Goal: Information Seeking & Learning: Learn about a topic

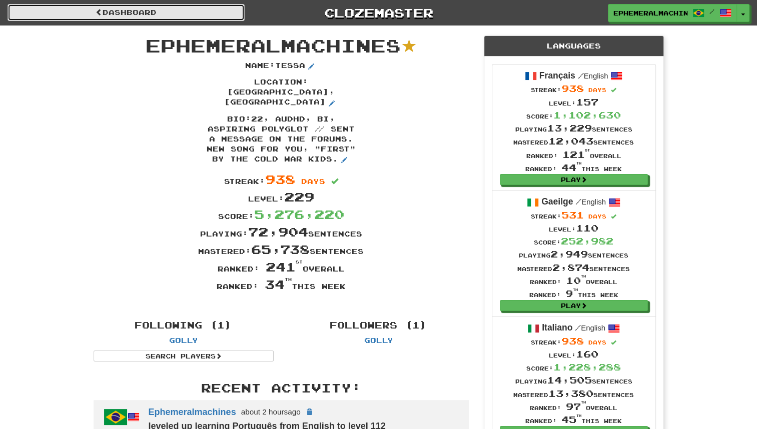
click at [203, 17] on link "Dashboard" at bounding box center [126, 12] width 237 height 17
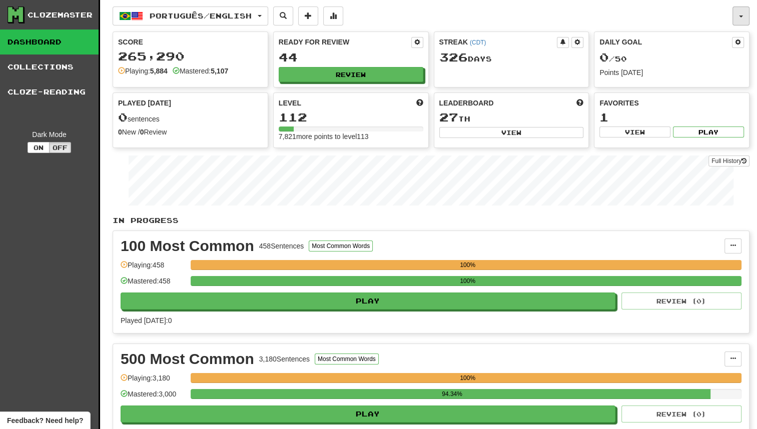
click at [746, 12] on button "button" at bounding box center [740, 16] width 17 height 19
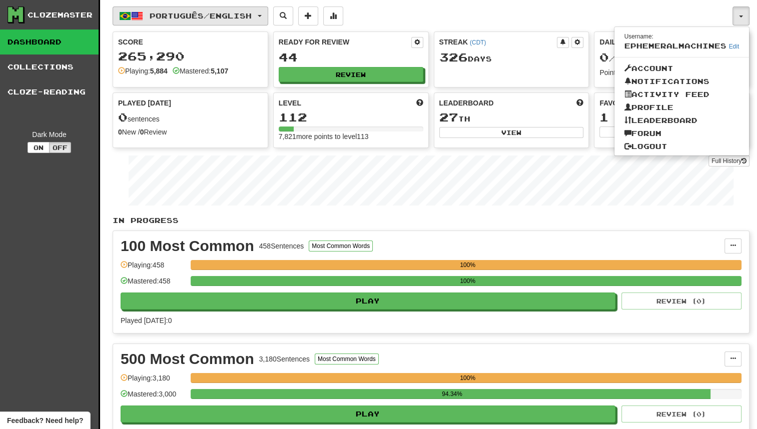
click at [224, 19] on span "Português / English" at bounding box center [201, 16] width 102 height 9
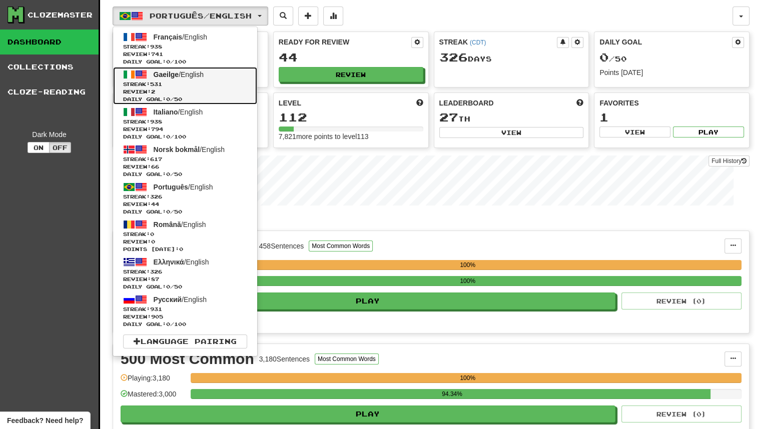
click at [190, 82] on span "Streak: 531" at bounding box center [185, 85] width 124 height 8
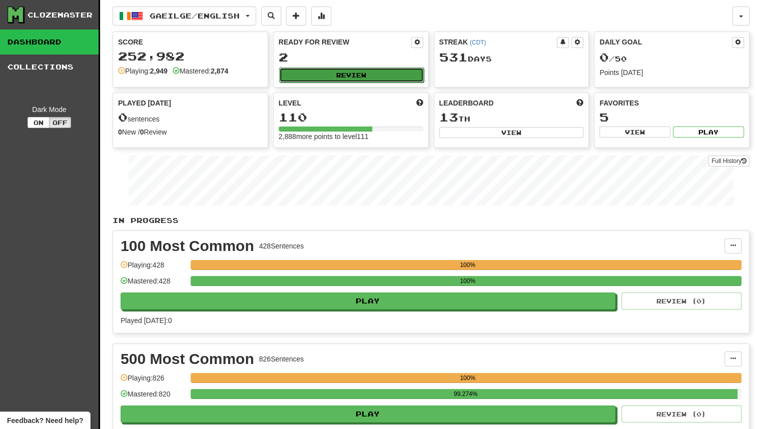
click at [317, 69] on button "Review" at bounding box center [351, 75] width 145 height 15
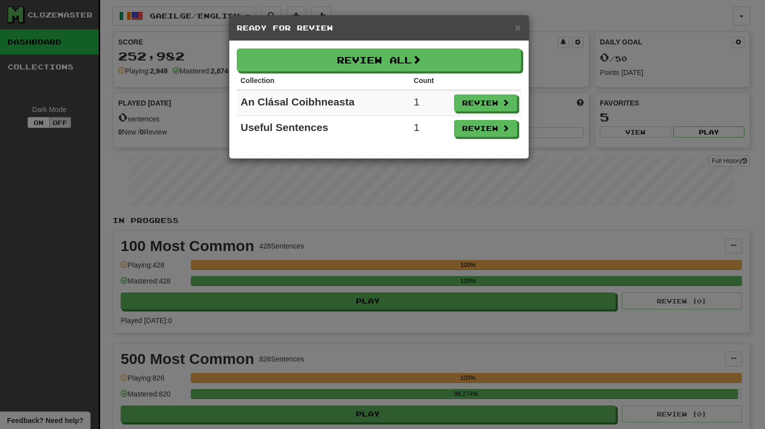
click at [418, 72] on th "Count" at bounding box center [429, 81] width 40 height 19
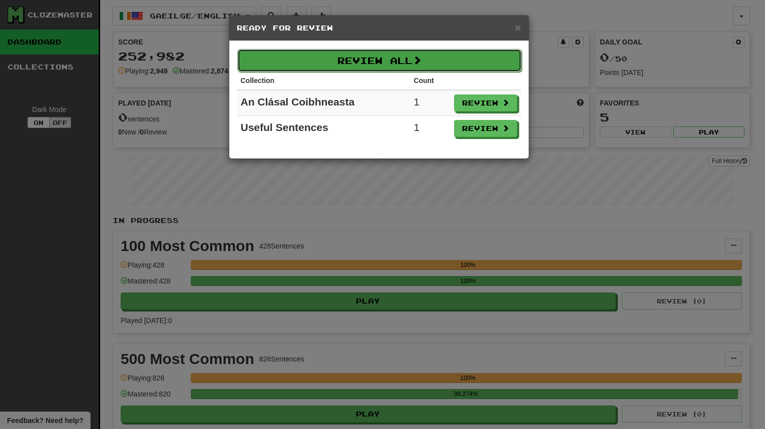
click at [408, 70] on button "Review All" at bounding box center [379, 60] width 284 height 23
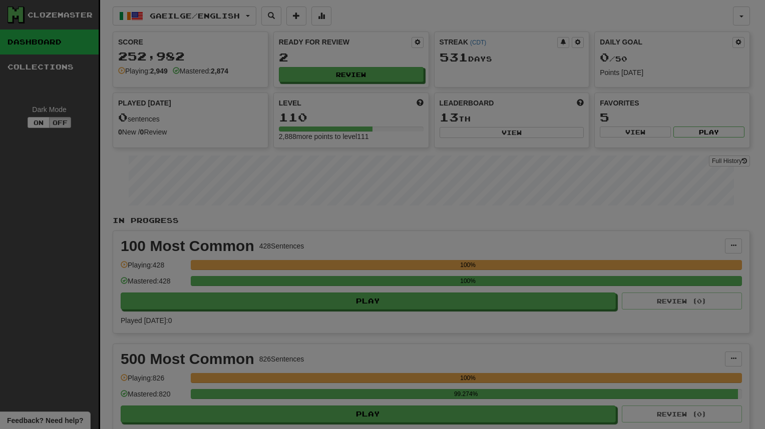
select select "**"
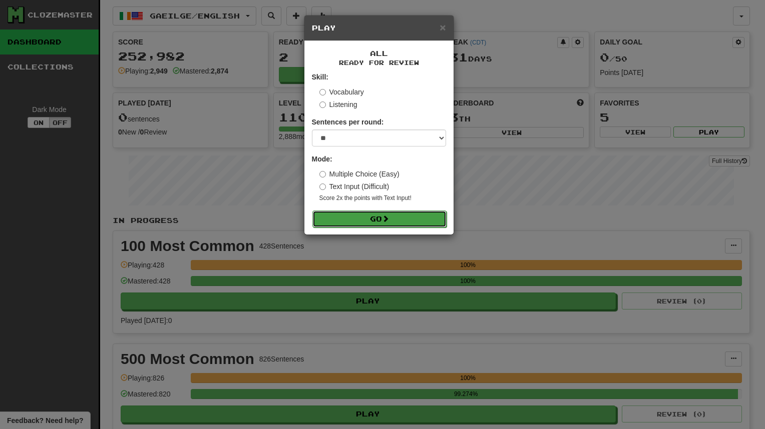
click at [400, 212] on button "Go" at bounding box center [379, 219] width 134 height 17
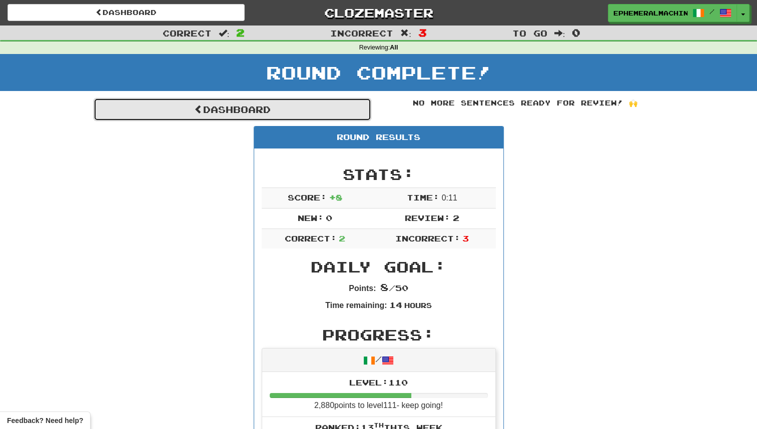
click at [328, 104] on link "Dashboard" at bounding box center [233, 109] width 278 height 23
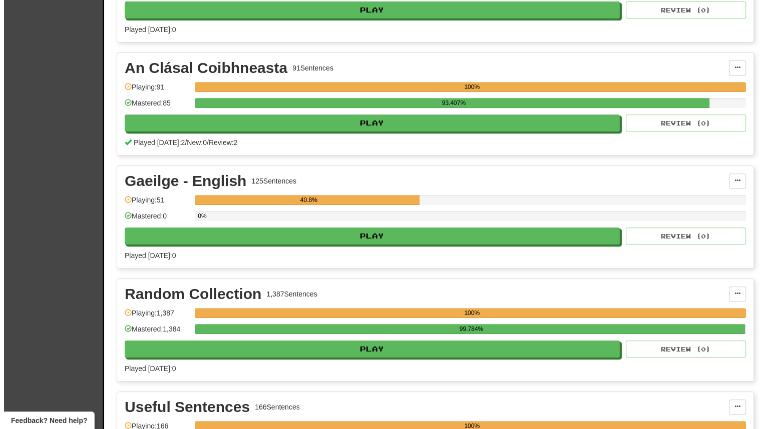
scroll to position [425, 0]
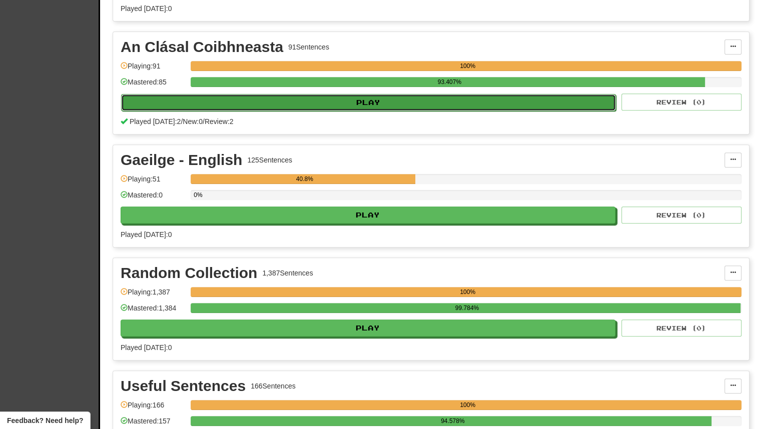
click at [522, 106] on button "Play" at bounding box center [368, 102] width 495 height 17
select select "**"
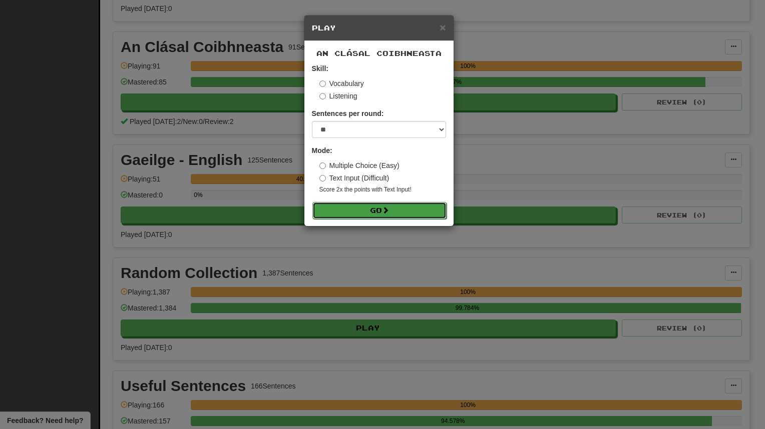
click at [369, 214] on button "Go" at bounding box center [379, 210] width 134 height 17
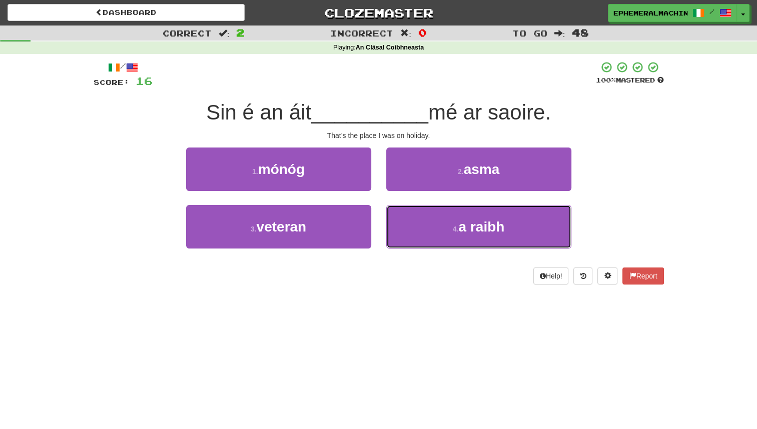
click at [400, 212] on button "4 . a raibh" at bounding box center [478, 227] width 185 height 44
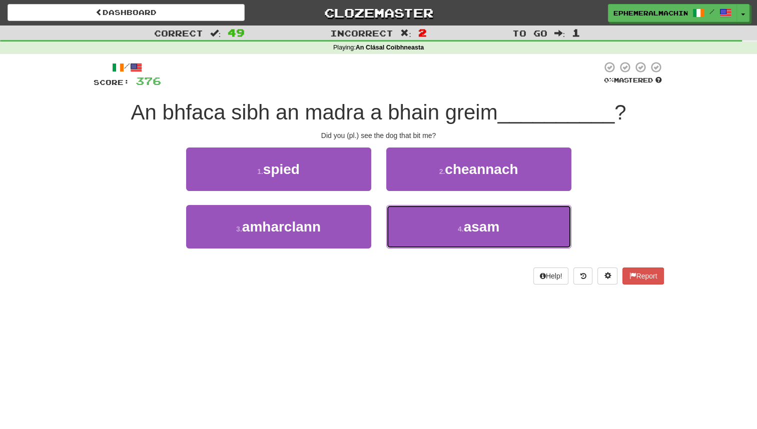
click at [397, 213] on button "4 . asam" at bounding box center [478, 227] width 185 height 44
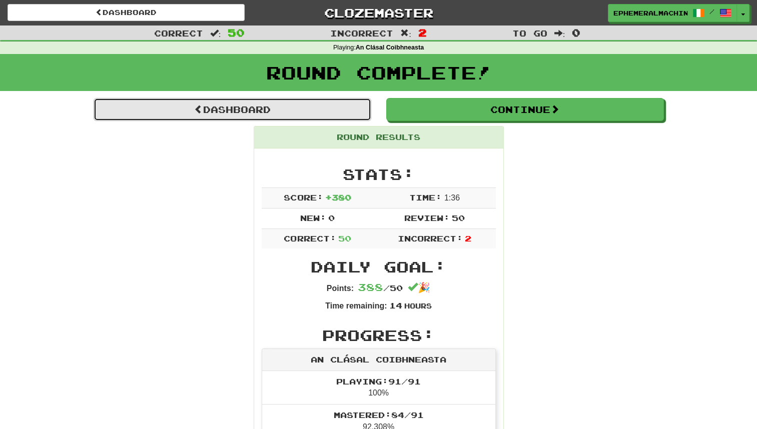
click at [332, 106] on link "Dashboard" at bounding box center [233, 109] width 278 height 23
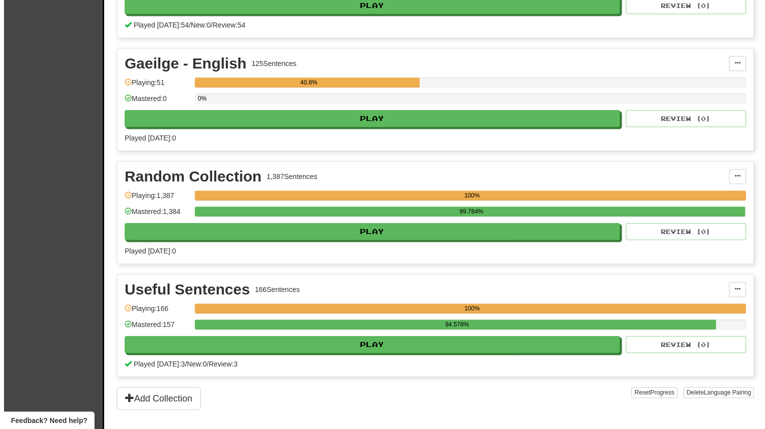
scroll to position [554, 0]
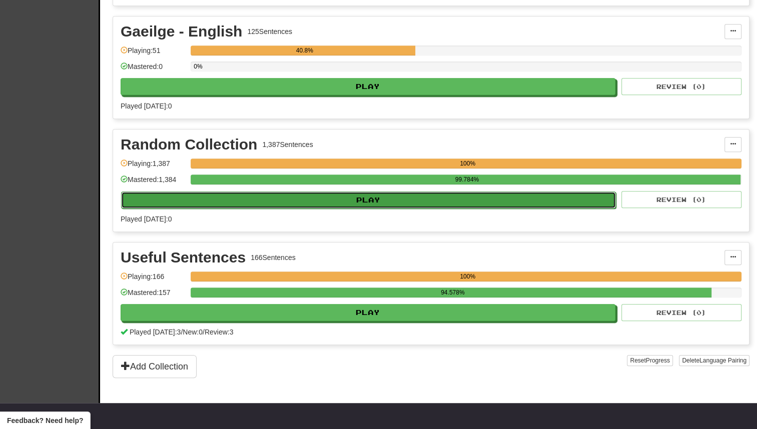
click at [458, 192] on button "Play" at bounding box center [368, 200] width 495 height 17
select select "**"
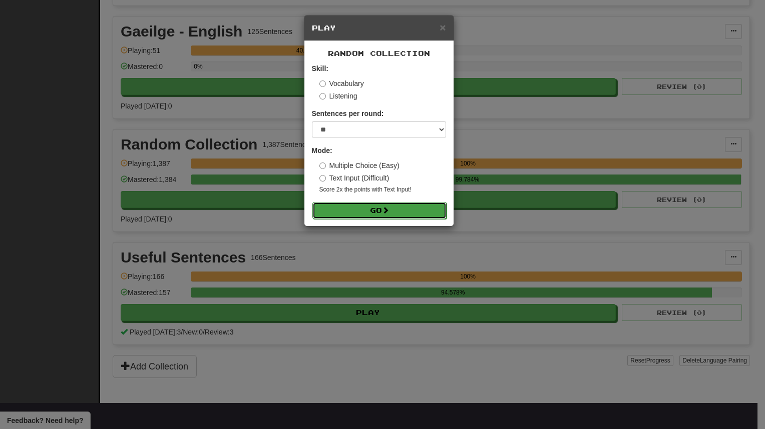
click at [376, 206] on button "Go" at bounding box center [379, 210] width 134 height 17
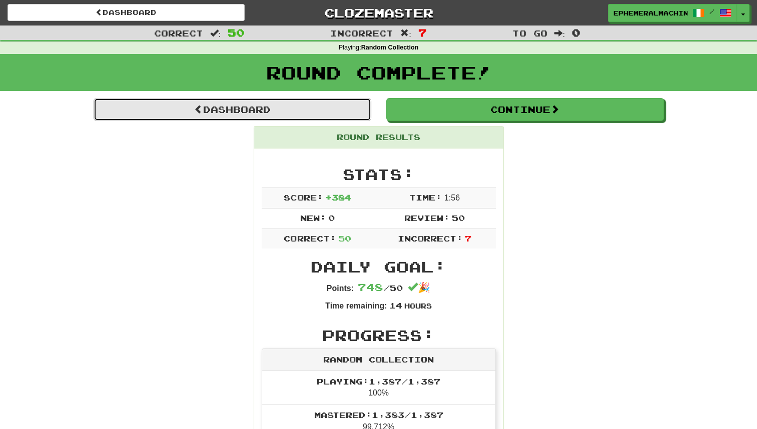
click at [305, 106] on link "Dashboard" at bounding box center [233, 109] width 278 height 23
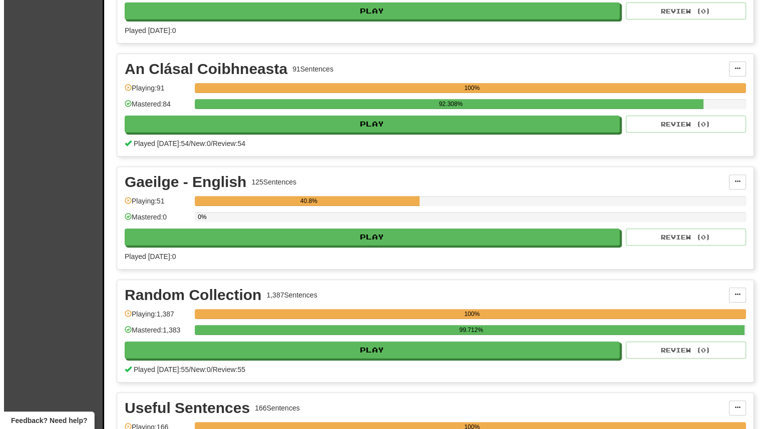
scroll to position [416, 0]
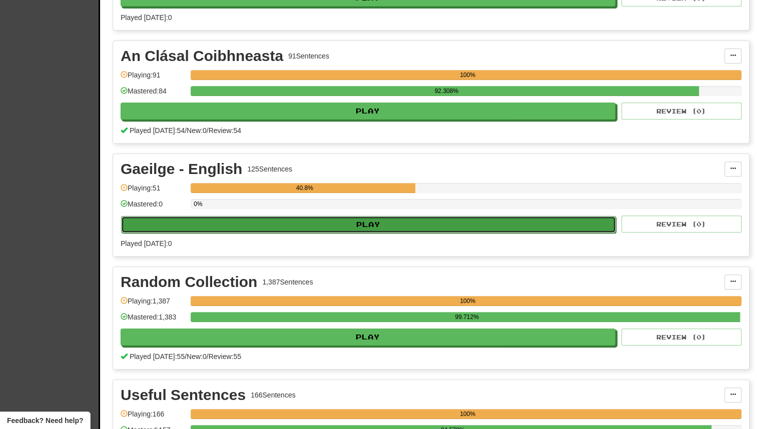
click at [428, 218] on button "Play" at bounding box center [368, 224] width 495 height 17
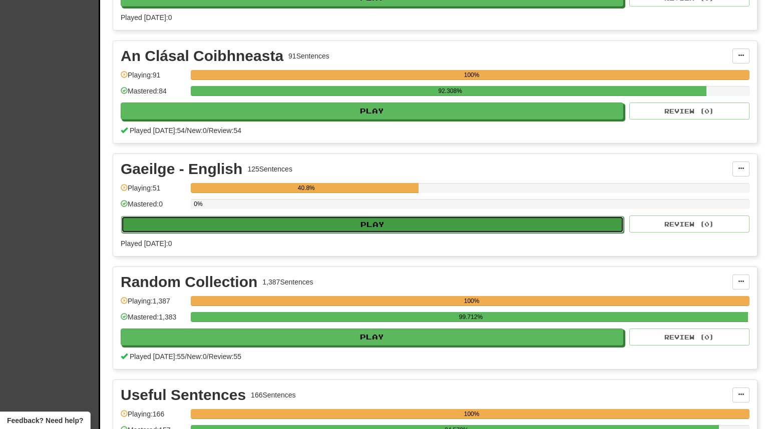
select select "**"
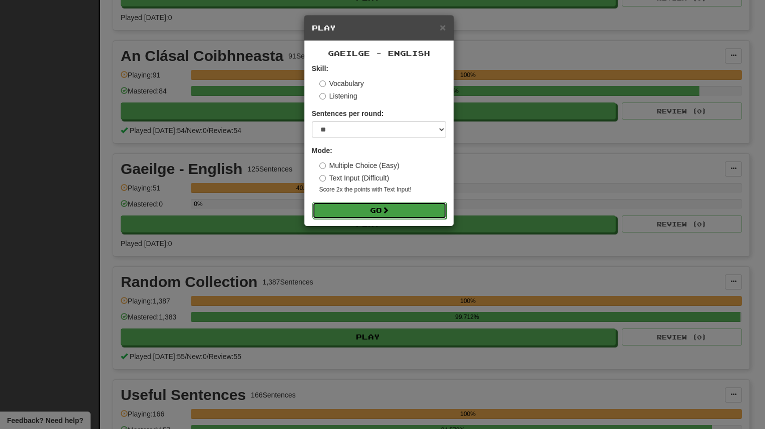
click at [406, 216] on button "Go" at bounding box center [379, 210] width 134 height 17
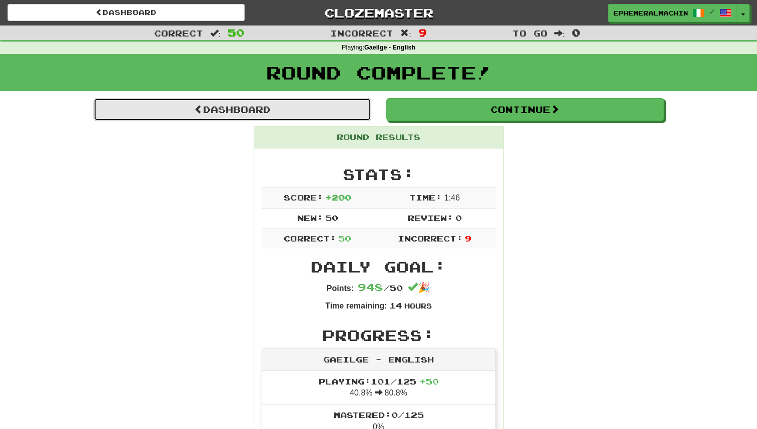
click at [314, 115] on link "Dashboard" at bounding box center [233, 109] width 278 height 23
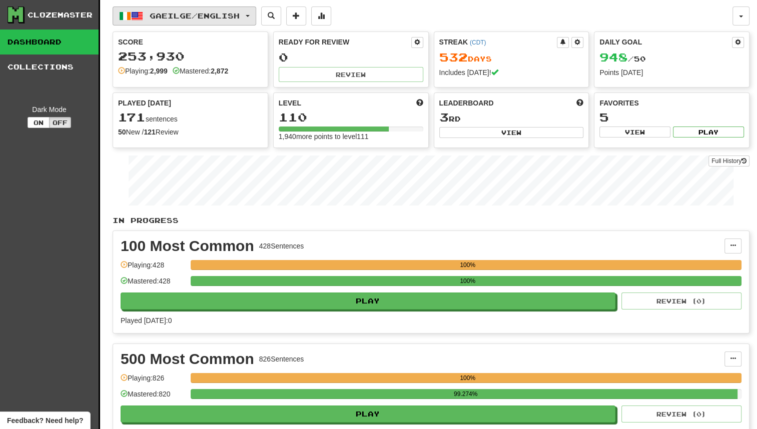
click at [172, 17] on span "Gaeilge / English" at bounding box center [195, 16] width 90 height 9
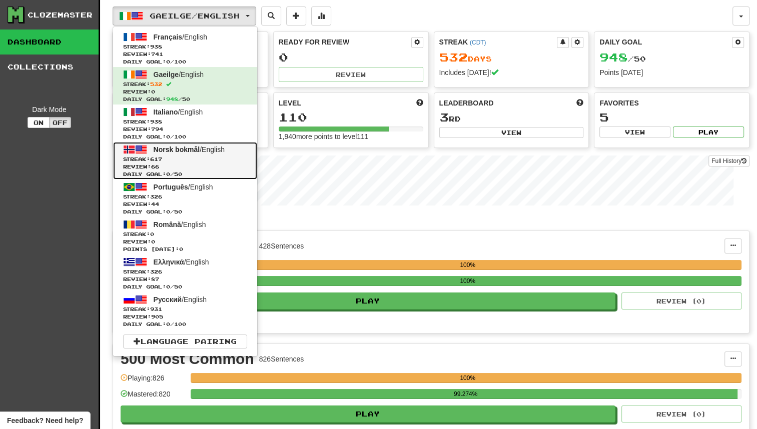
click at [192, 161] on span "Streak: 617" at bounding box center [185, 160] width 124 height 8
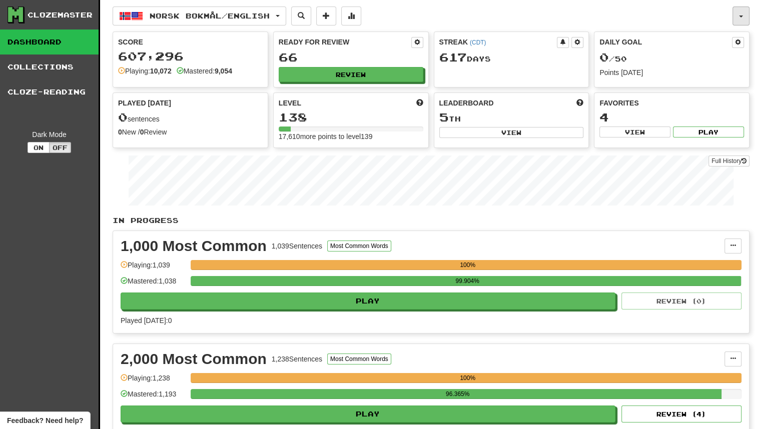
click at [734, 18] on button "button" at bounding box center [740, 16] width 17 height 19
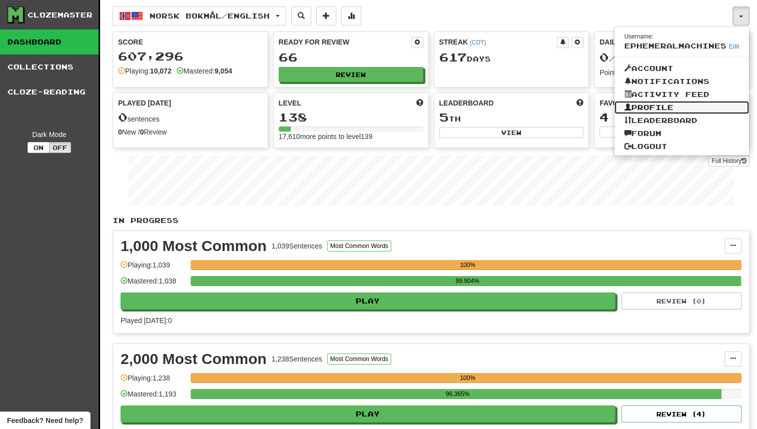
click at [675, 109] on link "Profile" at bounding box center [681, 107] width 135 height 13
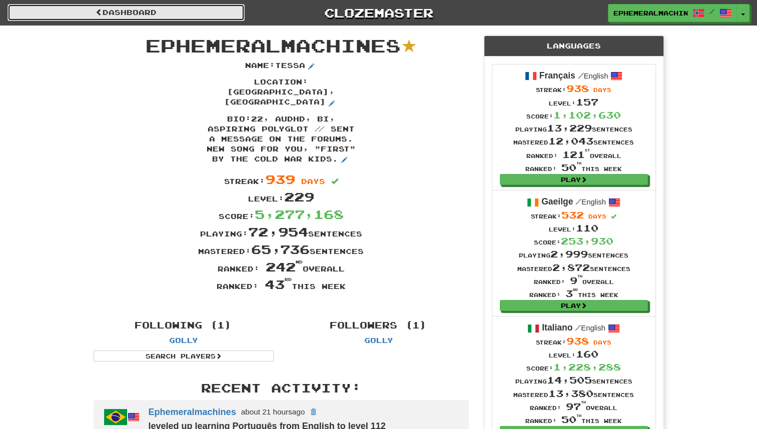
click at [190, 18] on link "Dashboard" at bounding box center [126, 12] width 237 height 17
